Goal: Task Accomplishment & Management: Complete application form

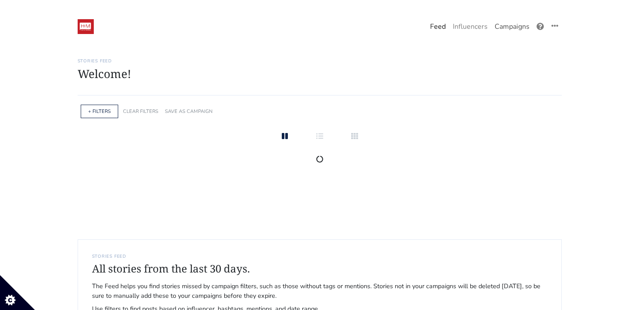
click at [514, 25] on link "Campaigns" at bounding box center [512, 26] width 42 height 17
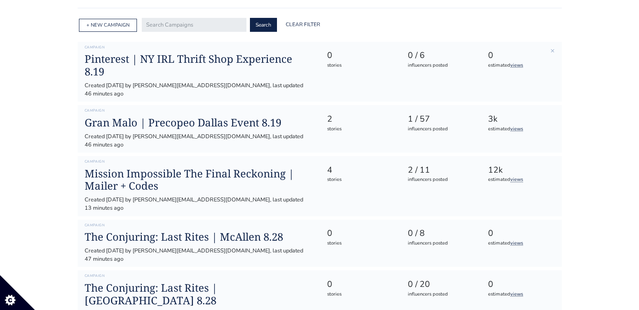
scroll to position [89, 0]
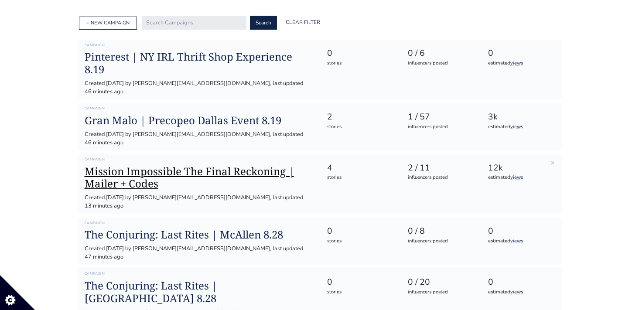
click at [233, 165] on h1 "Mission Impossible The Final Reckoning | Mailer + Codes" at bounding box center [199, 177] width 229 height 25
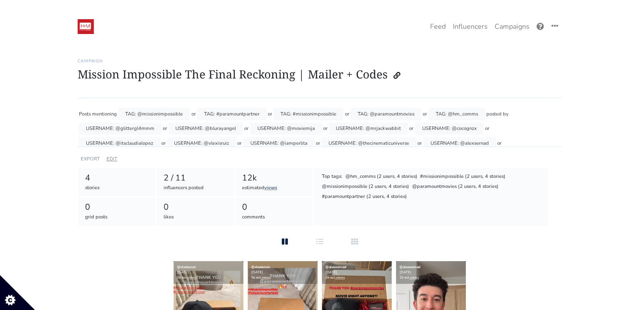
click at [110, 158] on link "EDIT" at bounding box center [111, 159] width 11 height 7
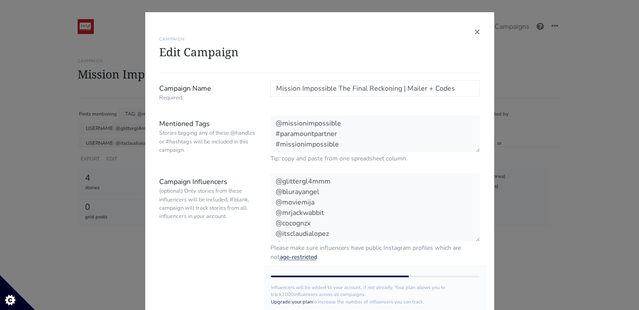
scroll to position [52, 0]
click at [313, 235] on textarea "@glittergl4mmm @blurayangel @moviemija @mrjackwabbit @cocognzx @itsclaudialopez…" at bounding box center [376, 208] width 210 height 69
paste textarea "radiolatina1045fm"
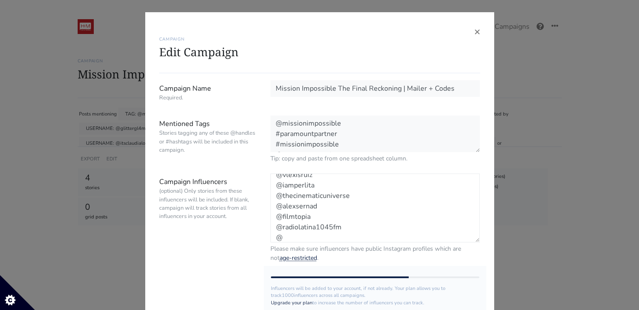
paste textarea "tricolor1035"
paste textarea "lasuavecitaphoenix"
paste textarea "979laraza"
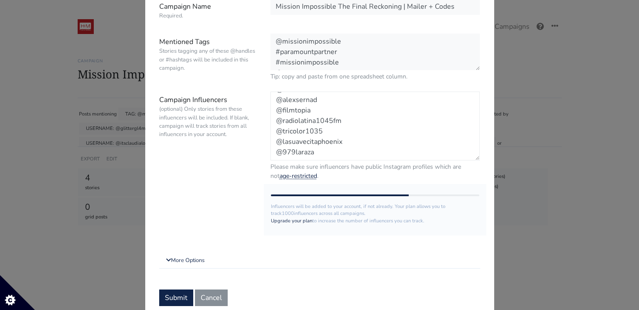
scroll to position [113, 0]
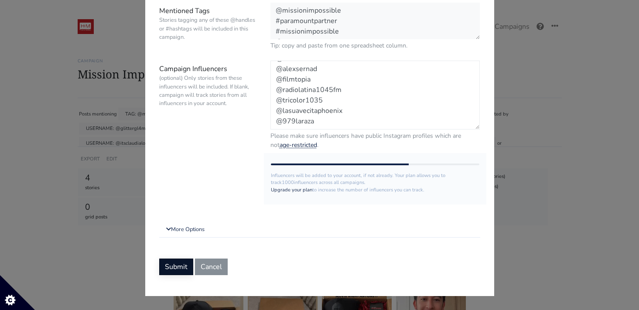
type textarea "@glittergl4mmm @blurayangel @moviemija @mrjackwabbit @cocognzx @itsclaudialopez…"
click at [176, 267] on button "Submit" at bounding box center [176, 267] width 34 height 17
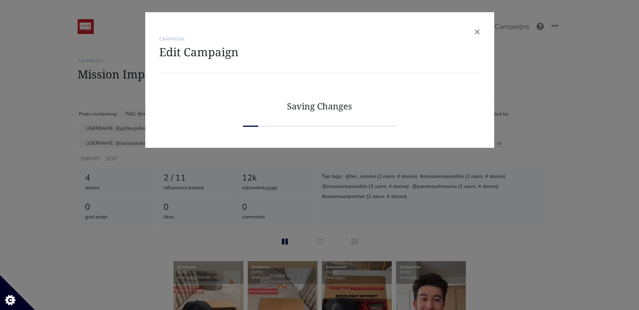
scroll to position [0, 0]
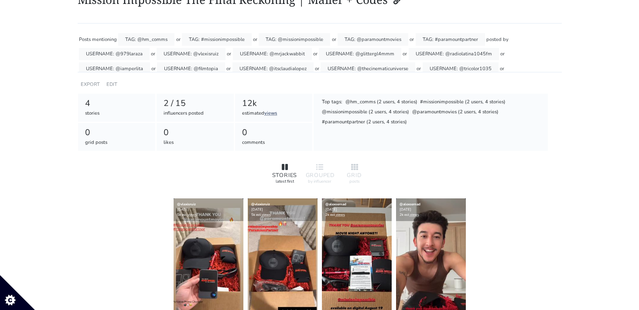
scroll to position [72, 0]
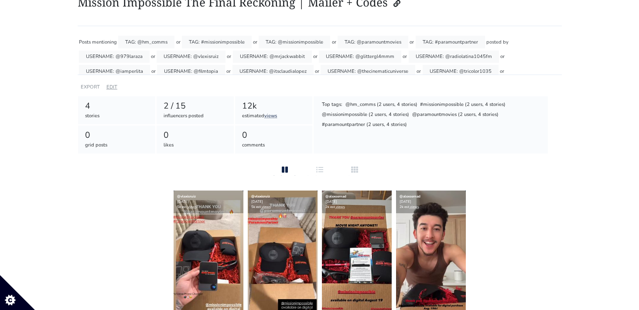
click at [113, 86] on link "EDIT" at bounding box center [111, 87] width 11 height 7
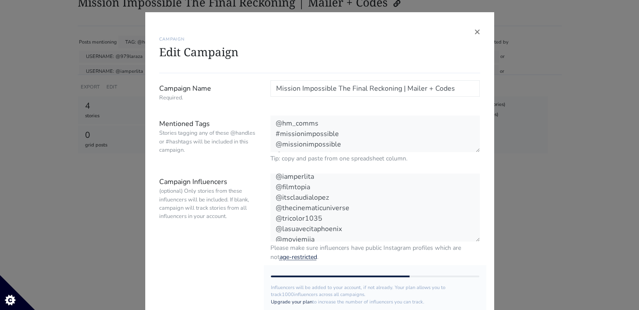
scroll to position [94, 0]
click at [321, 237] on textarea "@979laraza @vlexisruiz @mrjackwabbit @glittergl4mmm @radiolatina1045fm @iamperl…" at bounding box center [376, 208] width 210 height 69
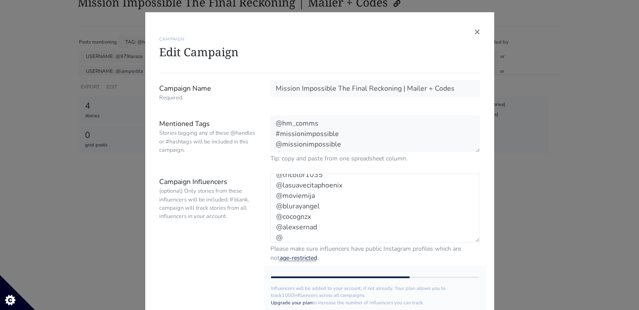
paste textarea "mavigangi"
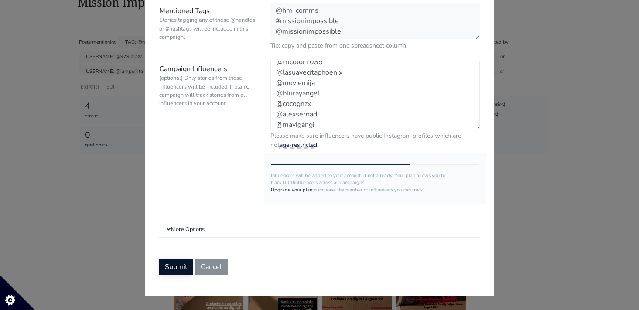
type textarea "@979laraza @vlexisruiz @mrjackwabbit @glittergl4mmm @radiolatina1045fm @iamperl…"
click at [177, 262] on button "Submit" at bounding box center [176, 267] width 34 height 17
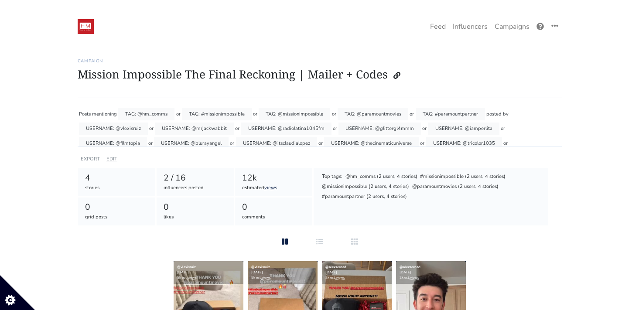
click at [109, 158] on link "EDIT" at bounding box center [111, 159] width 11 height 7
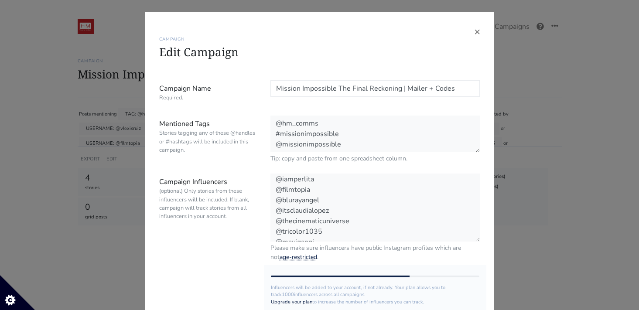
scroll to position [105, 0]
click at [320, 232] on textarea "@vlexisruiz @mrjackwabbit @radiolatina1045fm @glittergl4mmm @iamperlita @filmto…" at bounding box center [376, 208] width 210 height 69
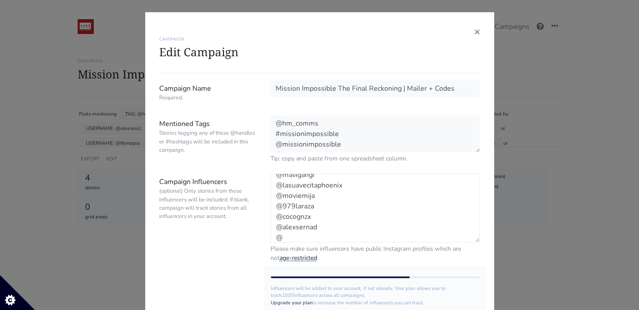
paste textarea "tonnymarmol"
paste textarea "producedbyoli"
type textarea "@vlexisruiz @mrjackwabbit @radiolatina1045fm @glittergl4mmm @iamperlita @filmto…"
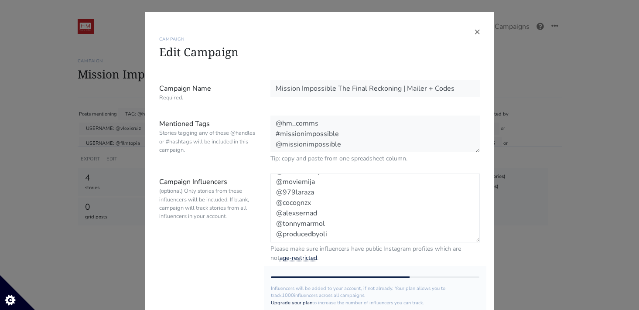
scroll to position [136, 0]
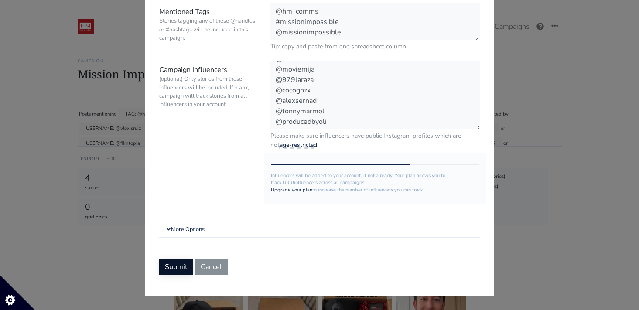
click at [177, 266] on button "Submit" at bounding box center [176, 267] width 34 height 17
